Goal: Navigation & Orientation: Find specific page/section

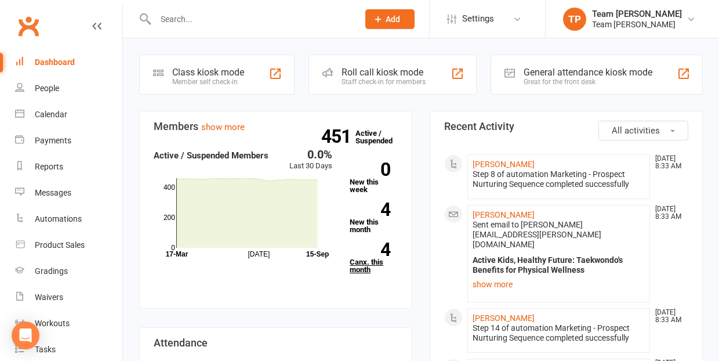
click at [368, 263] on link "4 Canx. this month" at bounding box center [374, 257] width 48 height 31
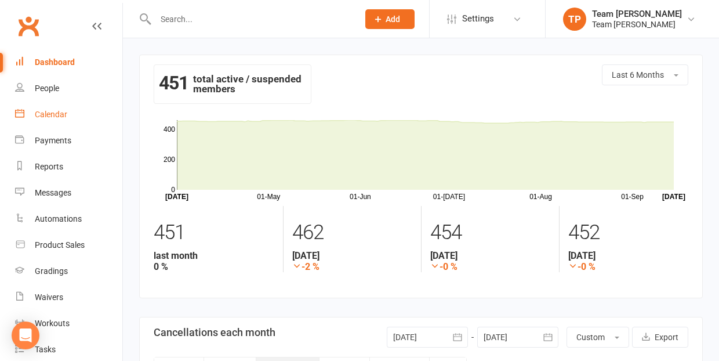
click at [50, 115] on div "Calendar" at bounding box center [51, 114] width 32 height 9
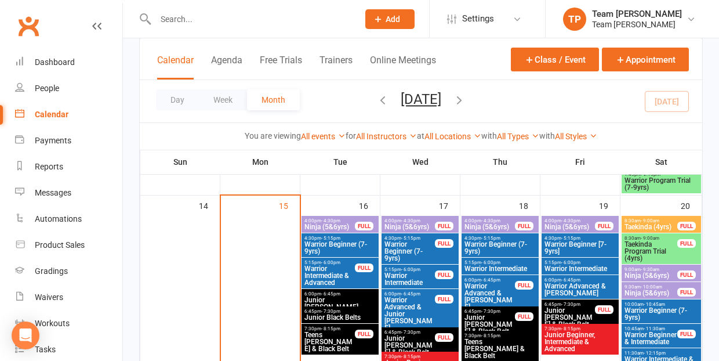
scroll to position [500, 0]
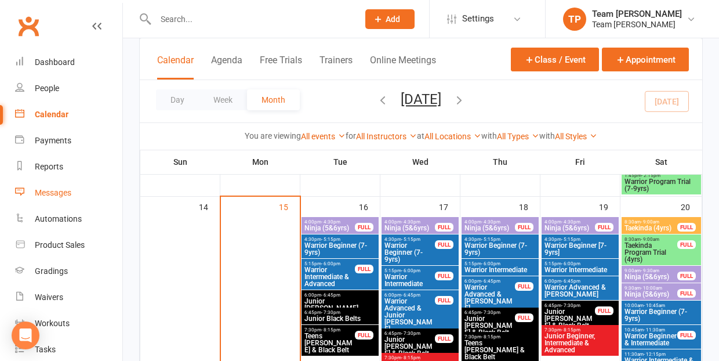
click at [56, 192] on div "Messages" at bounding box center [53, 192] width 37 height 9
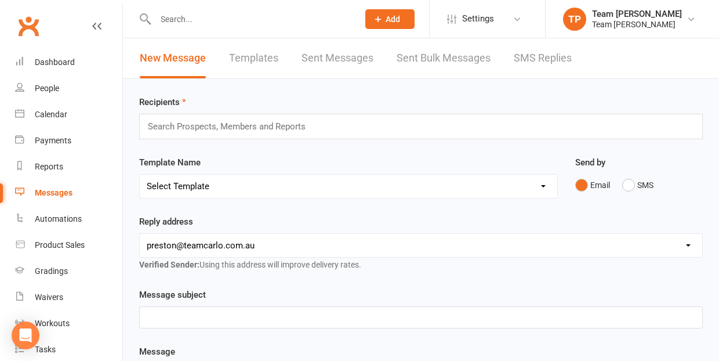
click at [540, 59] on link "SMS Replies" at bounding box center [543, 58] width 58 height 40
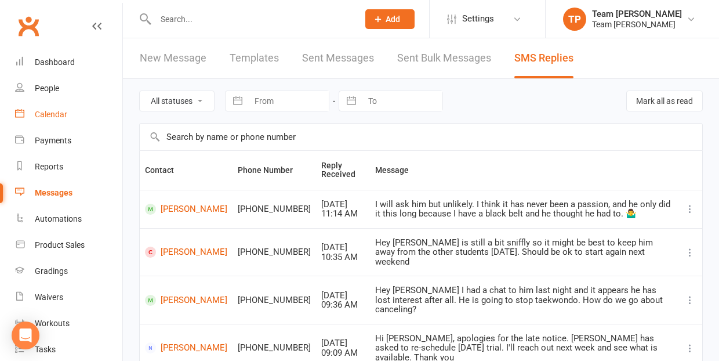
click at [48, 114] on div "Calendar" at bounding box center [51, 114] width 32 height 9
